Goal: Information Seeking & Learning: Learn about a topic

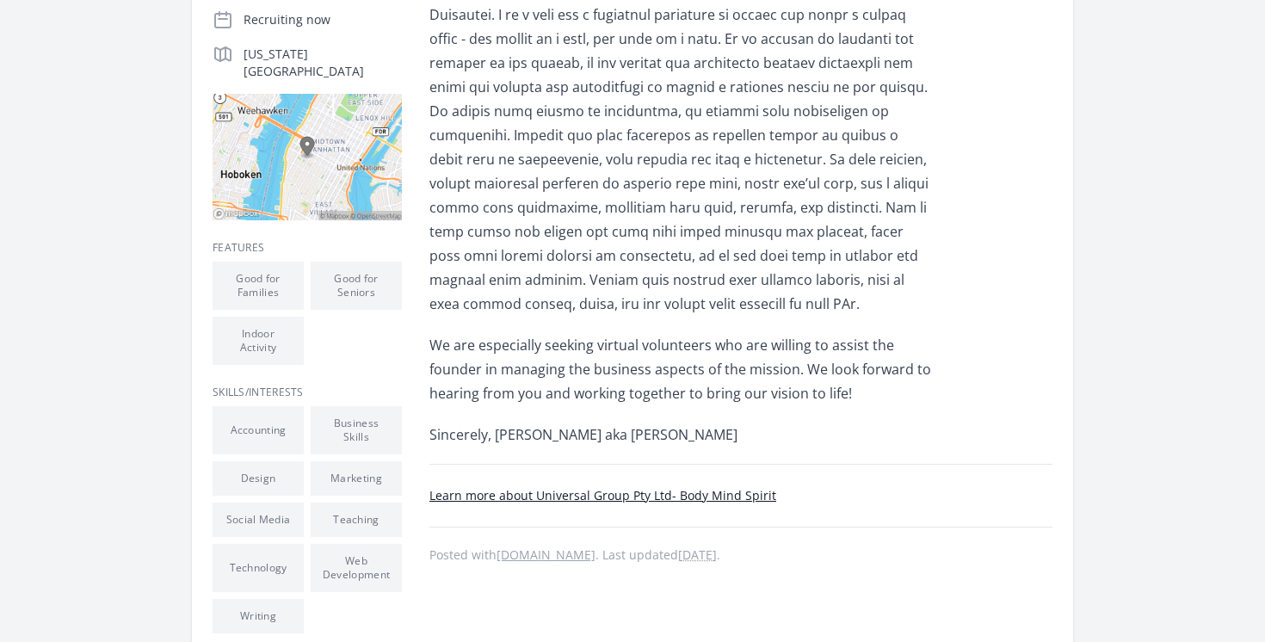
scroll to position [455, 0]
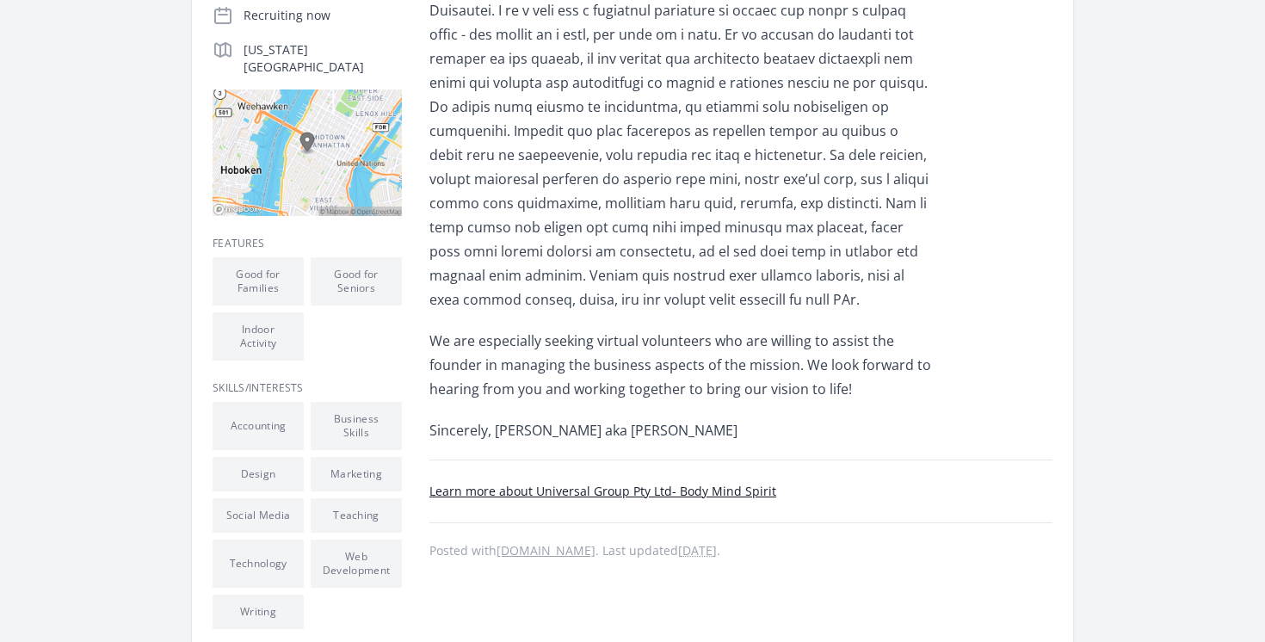
click at [633, 490] on link "Learn more about Universal Group Pty Ltd- Body Mind Spirit" at bounding box center [602, 491] width 347 height 16
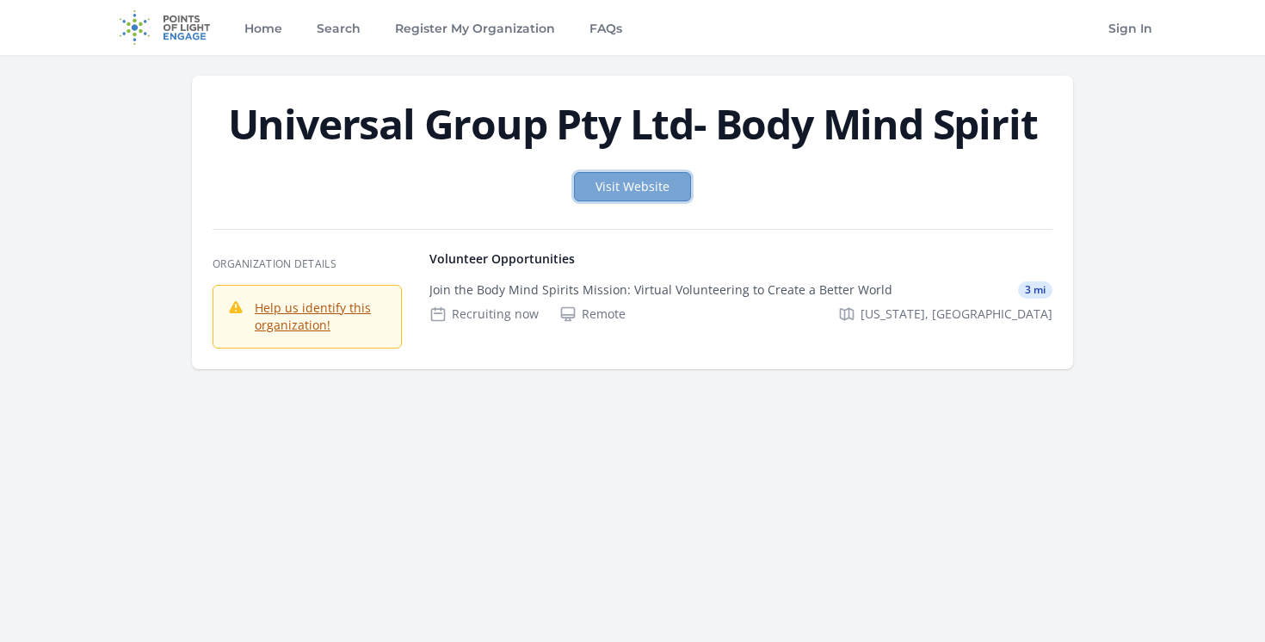
click at [651, 195] on link "Visit Website" at bounding box center [632, 186] width 117 height 29
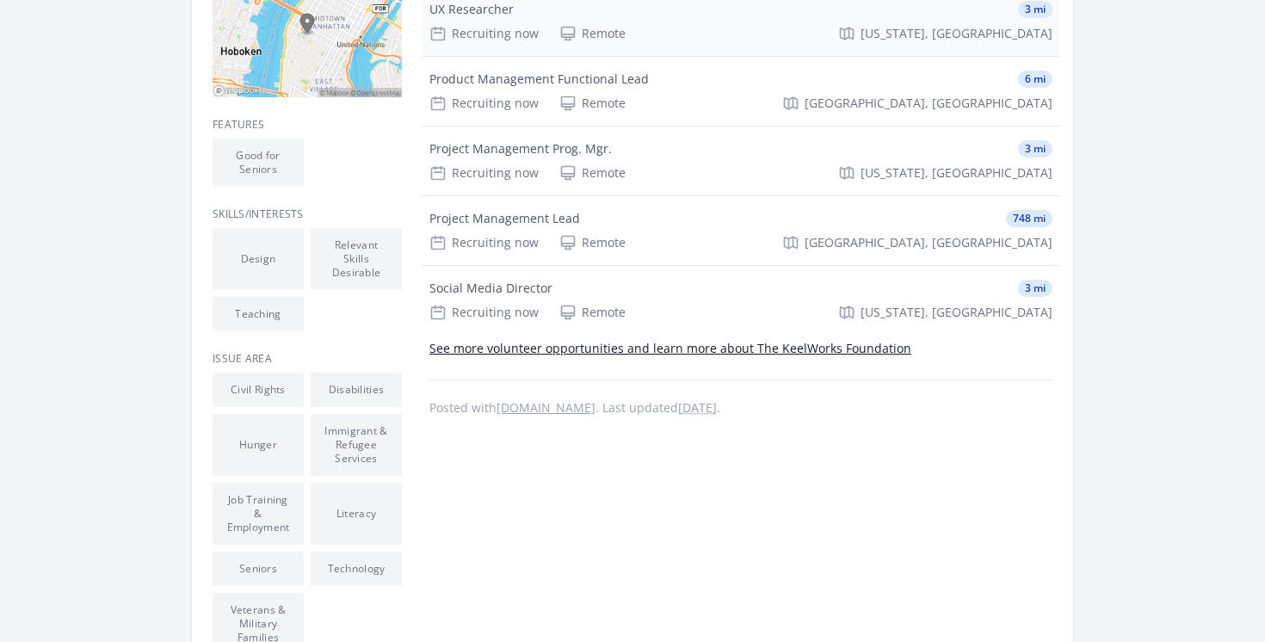
scroll to position [537, 0]
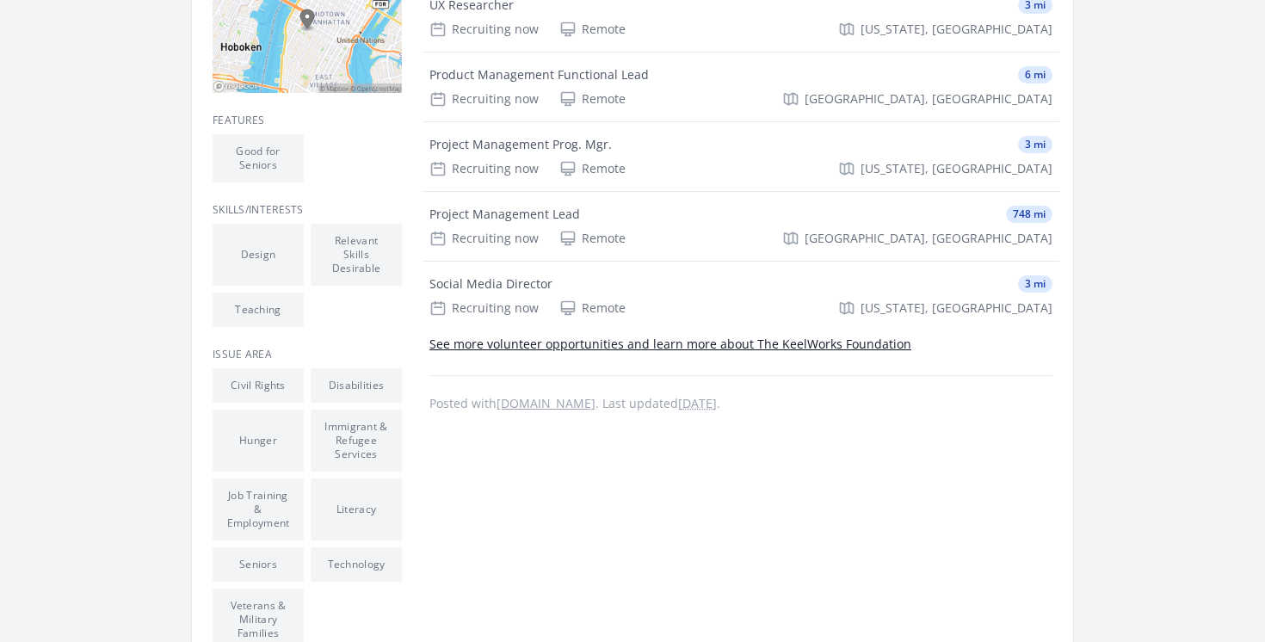
click at [719, 342] on link "See more volunteer opportunities and learn more about The KeelWorks Foundation" at bounding box center [670, 344] width 482 height 16
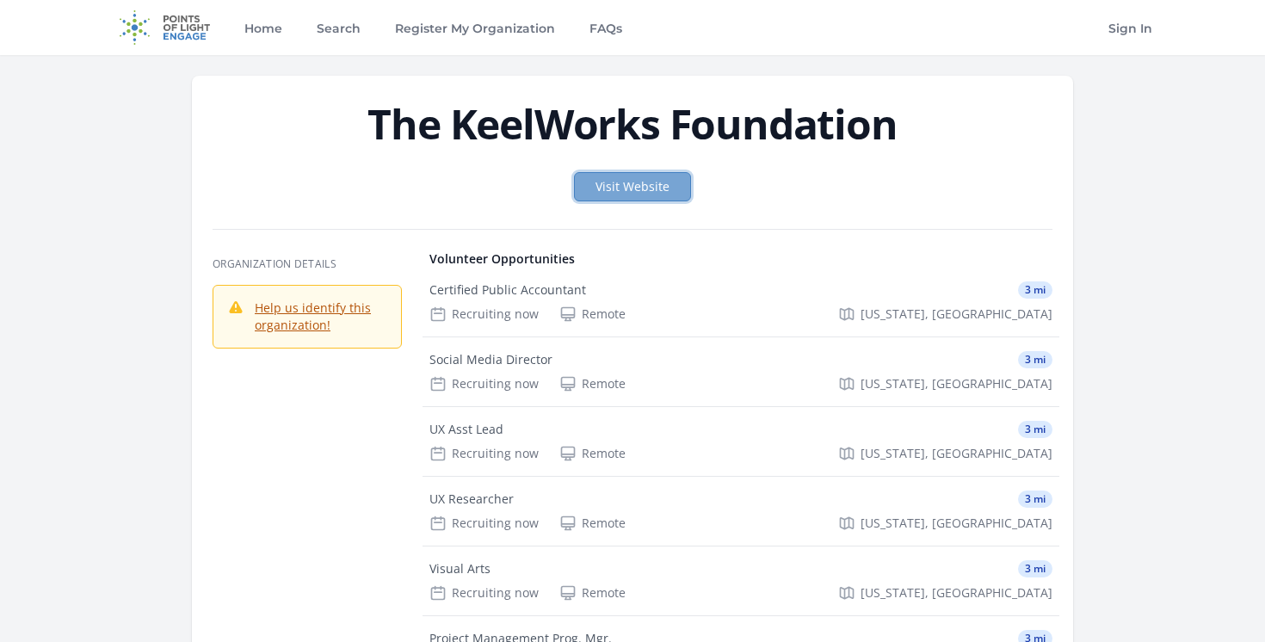
click at [650, 194] on link "Visit Website" at bounding box center [632, 186] width 117 height 29
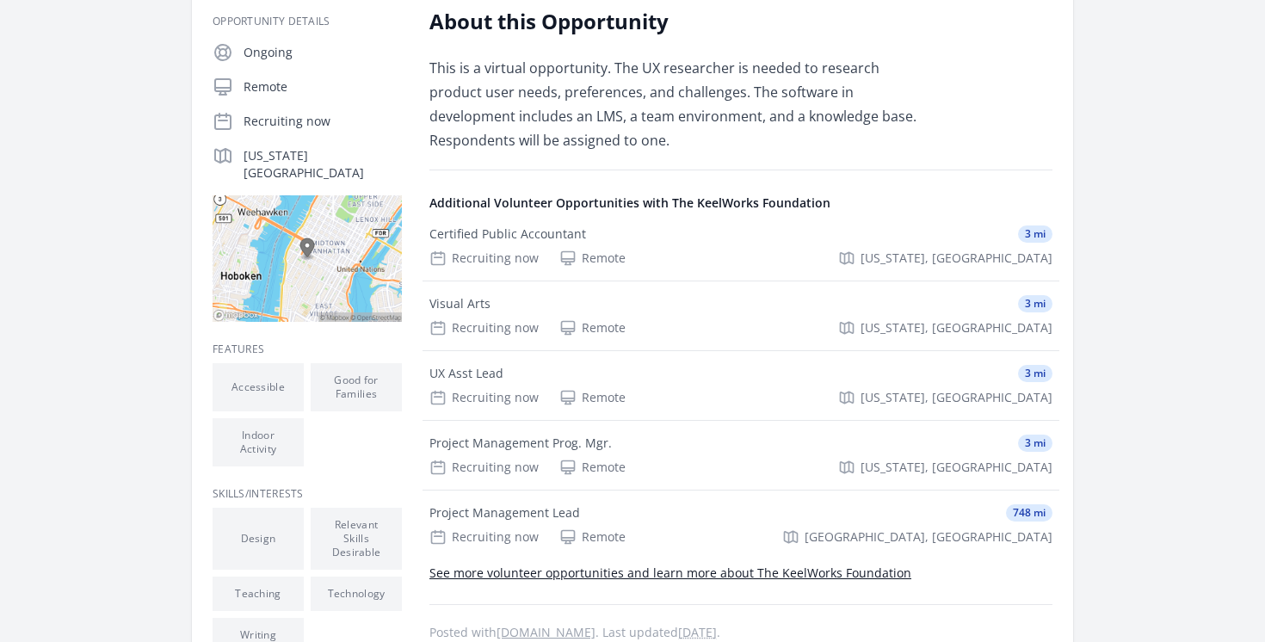
scroll to position [313, 0]
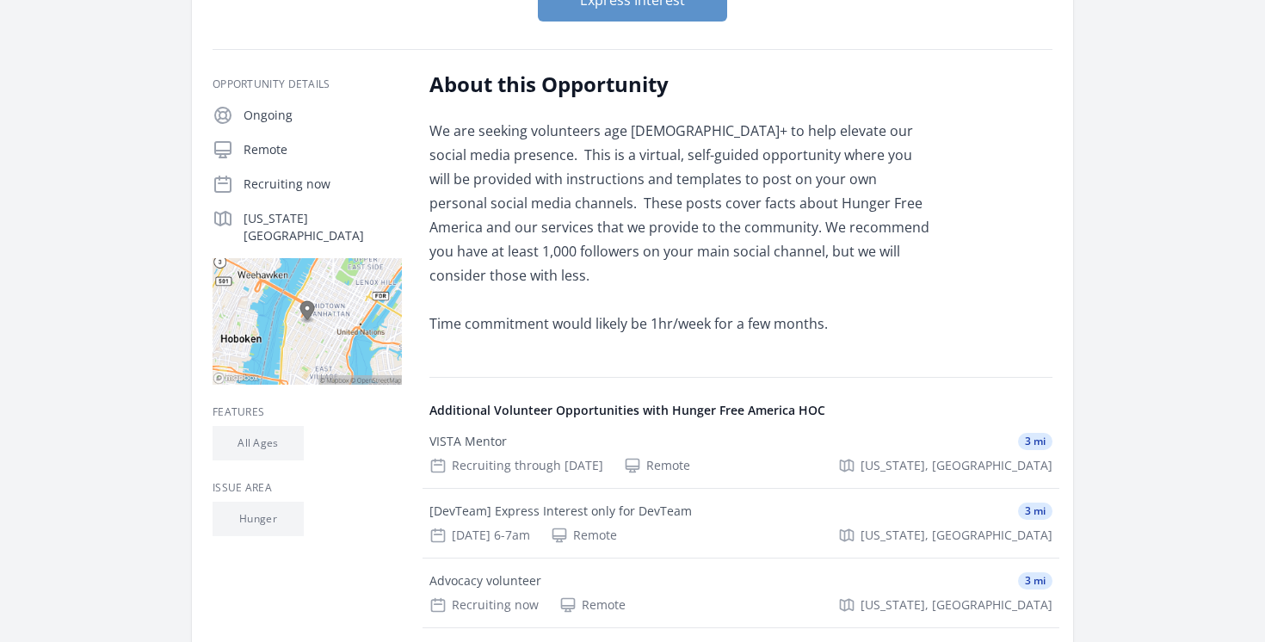
scroll to position [249, 0]
